Goal: Information Seeking & Learning: Learn about a topic

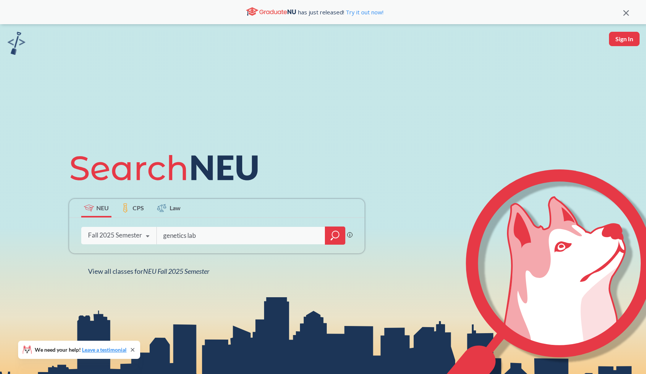
type input "genetics lab"
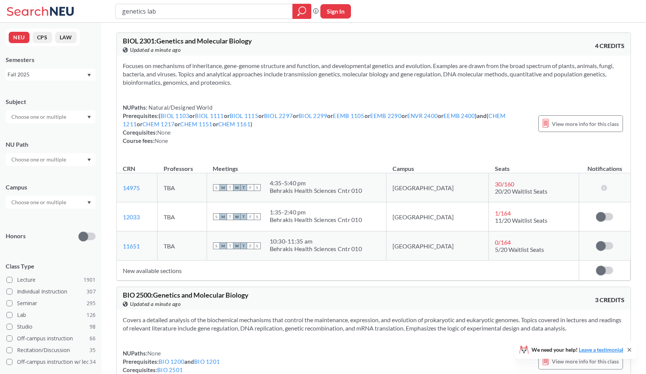
drag, startPoint x: 182, startPoint y: 10, endPoint x: 46, endPoint y: 5, distance: 135.4
click at [46, 5] on div "genetics lab Phrase search guarantees the exact search appears in the results. …" at bounding box center [323, 11] width 646 height 23
type input "BIOL 2302"
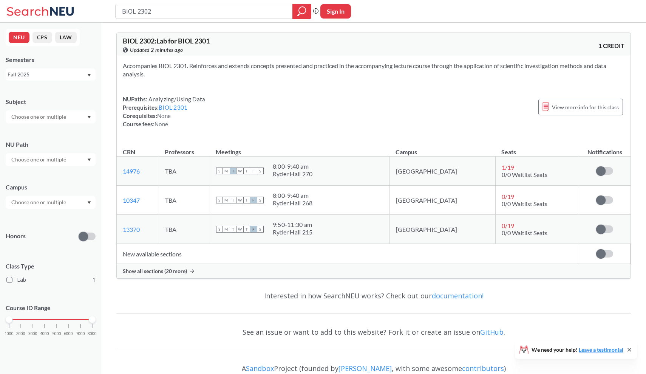
click at [178, 272] on span "Show all sections (20 more)" at bounding box center [155, 271] width 64 height 7
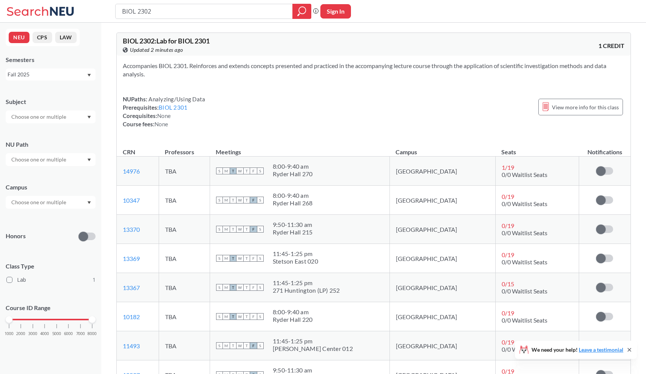
drag, startPoint x: 328, startPoint y: 121, endPoint x: 246, endPoint y: 121, distance: 81.6
click at [314, 121] on div "NUPaths: Analyzing/Using Data Prerequisites: BIOL 2301 Corequisites: None Cours…" at bounding box center [374, 111] width 502 height 33
click at [595, 95] on div "View more info for this class" at bounding box center [581, 107] width 85 height 24
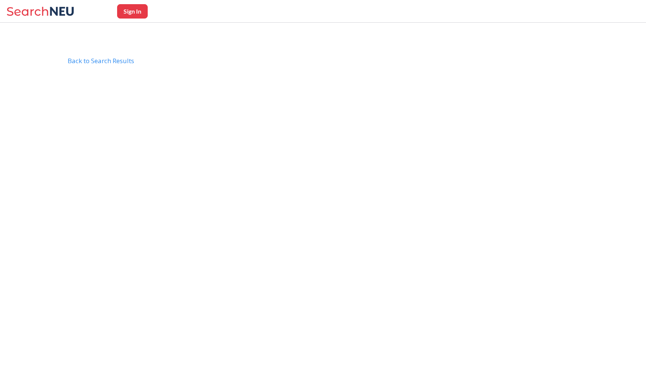
click at [593, 104] on div "Sign In Back to Search Results" at bounding box center [323, 87] width 646 height 60
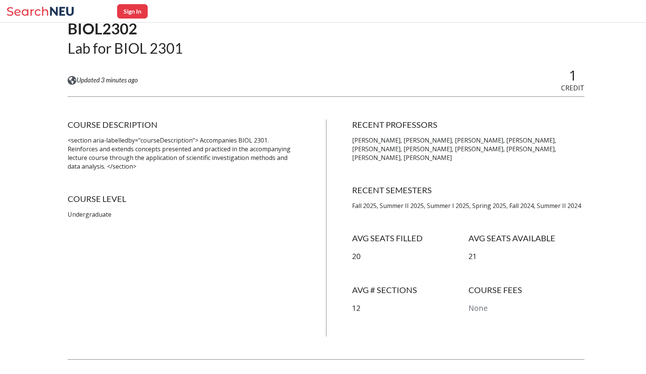
scroll to position [69, 0]
drag, startPoint x: 548, startPoint y: 140, endPoint x: 374, endPoint y: 148, distance: 174.4
click at [374, 148] on p "[PERSON_NAME], [PERSON_NAME], [PERSON_NAME], [PERSON_NAME], [PERSON_NAME], [PER…" at bounding box center [468, 149] width 233 height 26
copy p "[PERSON_NAME]"
click at [491, 88] on div "View this course on Banner. Updated 3 minutes ago 1 CREDIT" at bounding box center [326, 79] width 517 height 25
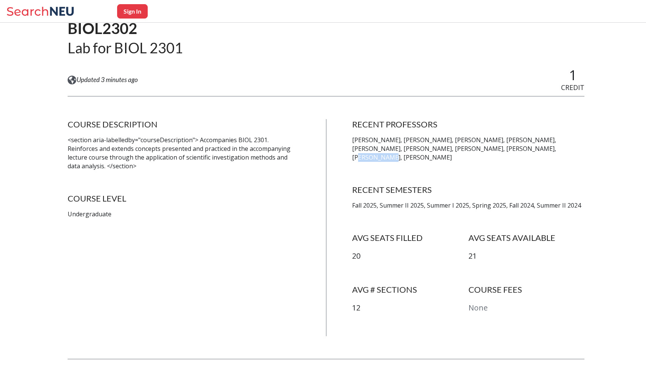
drag, startPoint x: 488, startPoint y: 150, endPoint x: 514, endPoint y: 150, distance: 25.7
click at [514, 150] on p "[PERSON_NAME], [PERSON_NAME], [PERSON_NAME], [PERSON_NAME], [PERSON_NAME], [PER…" at bounding box center [468, 149] width 233 height 26
copy p "[PERSON_NAME]"
click at [518, 122] on h4 "RECENT PROFESSORS" at bounding box center [468, 124] width 233 height 11
drag, startPoint x: 519, startPoint y: 146, endPoint x: 577, endPoint y: 150, distance: 58.3
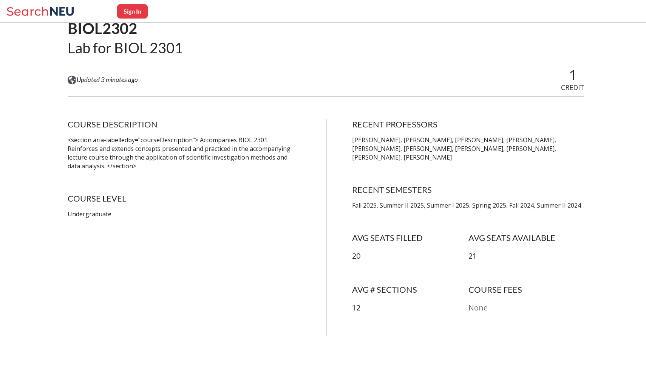
click at [577, 150] on p "[PERSON_NAME], [PERSON_NAME], [PERSON_NAME], [PERSON_NAME], [PERSON_NAME], [PER…" at bounding box center [468, 149] width 233 height 26
copy p "[PERSON_NAME]"
